Goal: Information Seeking & Learning: Check status

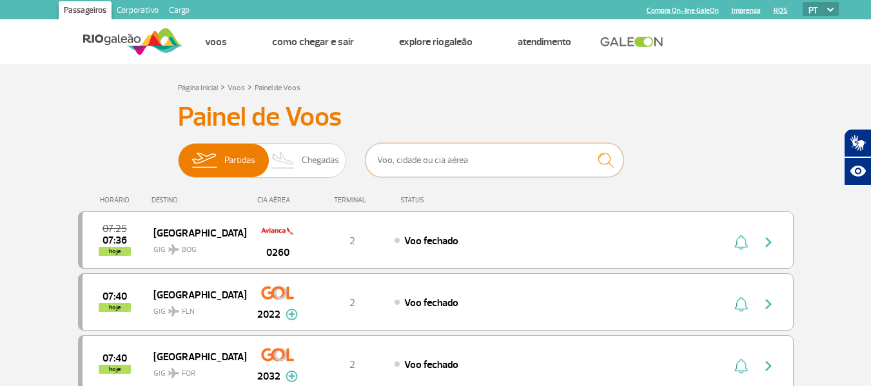
click at [382, 166] on input "text" at bounding box center [495, 160] width 258 height 34
type input "2002"
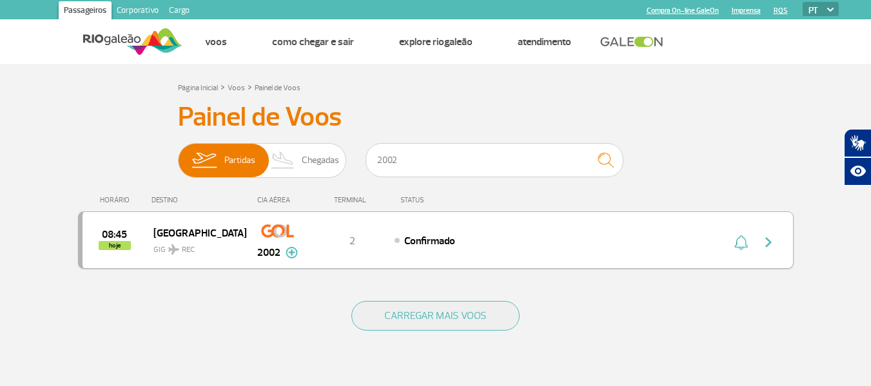
click at [489, 254] on div "08:45 hoje Recife GIG REC 2002 2 Confirmado Parcerias: COPA Airlines 3641 Emira…" at bounding box center [436, 240] width 716 height 57
click at [490, 252] on div "08:45 hoje Recife GIG REC 2002 2 Confirmado Parcerias: COPA Airlines 3641 Emira…" at bounding box center [436, 240] width 716 height 57
click at [498, 244] on div "Confirmado" at bounding box center [537, 240] width 284 height 14
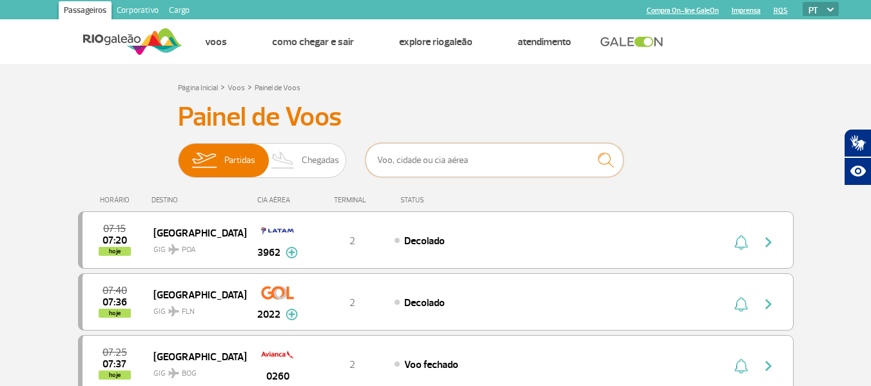
click at [555, 158] on input "text" at bounding box center [495, 160] width 258 height 34
type input "1664"
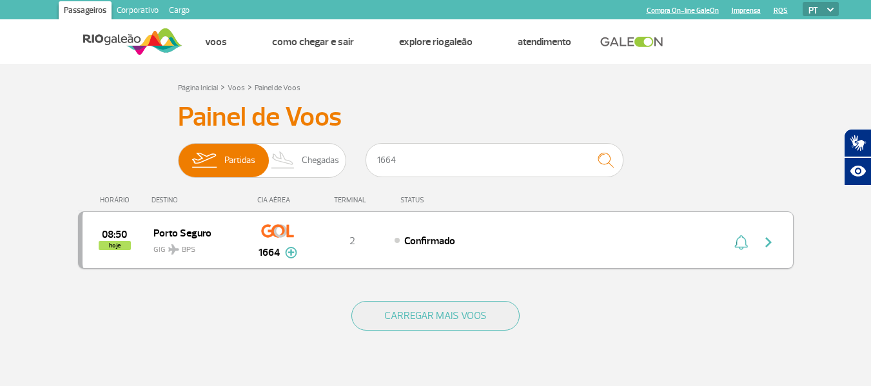
click at [767, 243] on img "button" at bounding box center [768, 242] width 15 height 15
click at [765, 242] on img "button" at bounding box center [768, 242] width 15 height 15
click at [650, 226] on div "08:50 hoje Porto Seguro GIG BPS 1664 2 Confirmado Parcerias: Avianca 2623 KLM R…" at bounding box center [436, 240] width 716 height 57
click at [602, 237] on div "Confirmado" at bounding box center [537, 240] width 284 height 14
drag, startPoint x: 766, startPoint y: 232, endPoint x: 760, endPoint y: 240, distance: 9.7
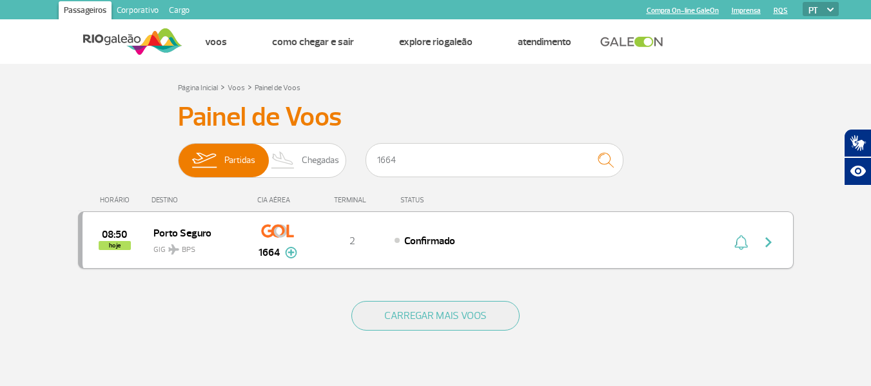
click at [767, 235] on button "button" at bounding box center [772, 240] width 30 height 21
click at [691, 235] on div "08:50 hoje Porto Seguro GIG BPS 1664 2 Confirmado Parcerias: Avianca 2623 KLM R…" at bounding box center [436, 240] width 716 height 57
